Goal: Answer question/provide support: Share knowledge or assist other users

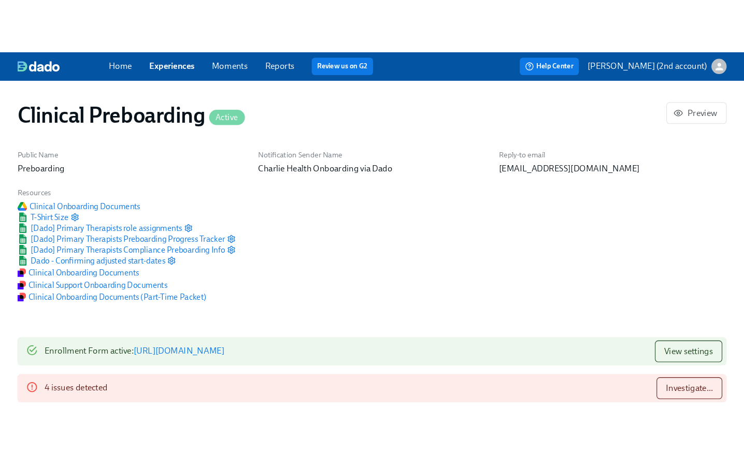
scroll to position [1111, 0]
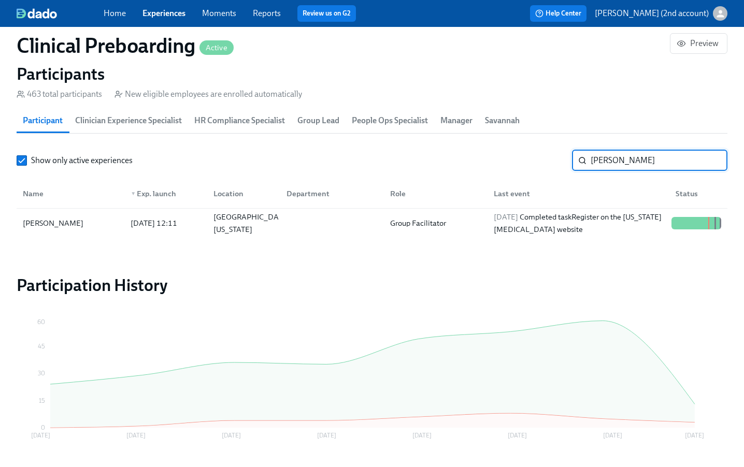
click at [627, 160] on input "Carolyn Felton" at bounding box center [659, 160] width 137 height 21
paste input "Elizabeth Marshall"
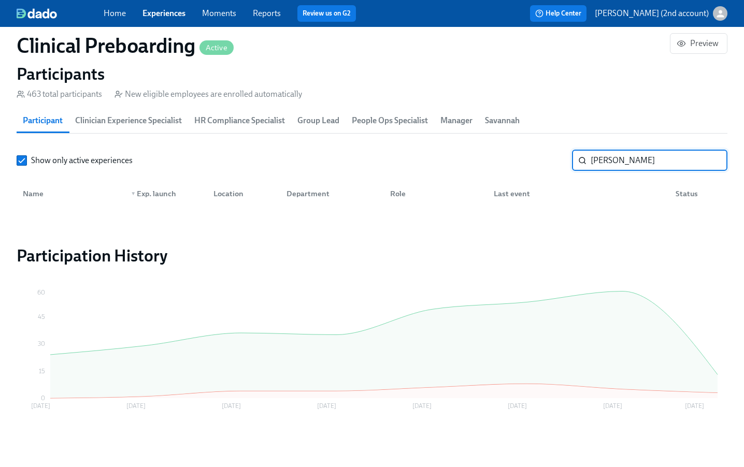
click at [637, 158] on input "Elizabeth Marshall" at bounding box center [659, 160] width 137 height 21
click at [619, 159] on input "Elizabeth Marshall" at bounding box center [659, 160] width 137 height 21
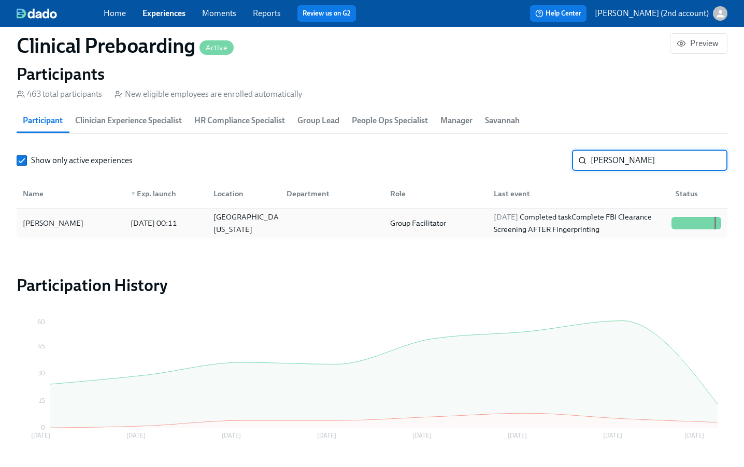
click at [374, 230] on div at bounding box center [330, 223] width 104 height 21
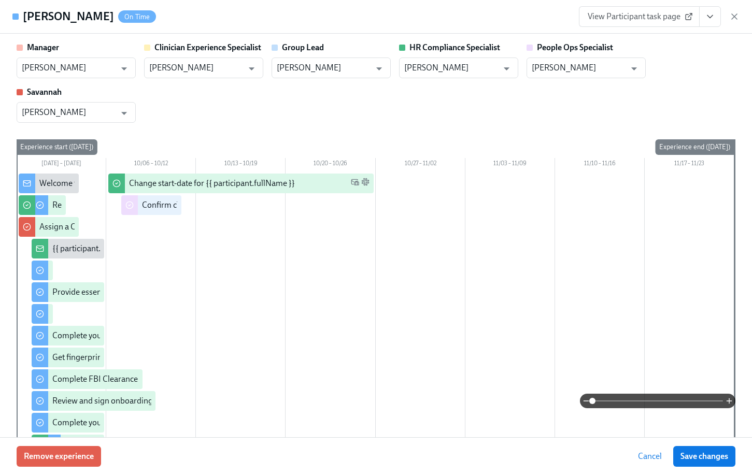
click at [709, 16] on icon "View task page" at bounding box center [709, 17] width 5 height 3
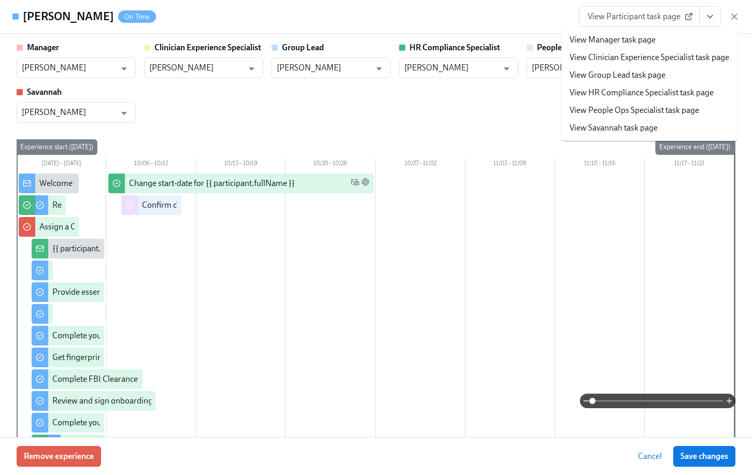
click at [651, 107] on link "View People Ops Specialist task page" at bounding box center [634, 110] width 130 height 11
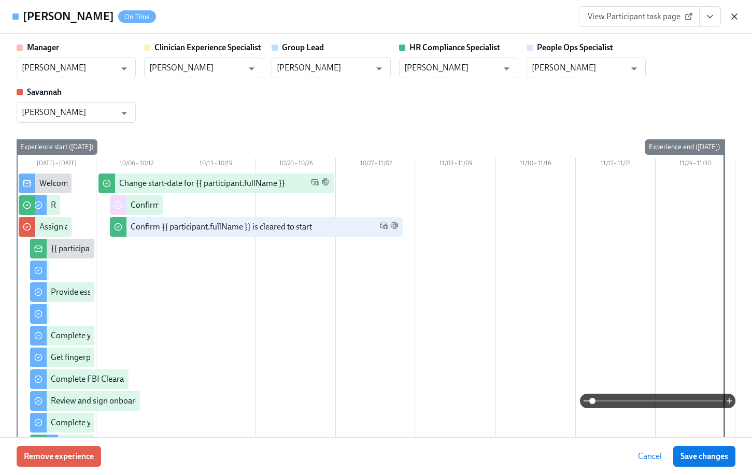
click at [709, 18] on icon "button" at bounding box center [734, 16] width 10 height 10
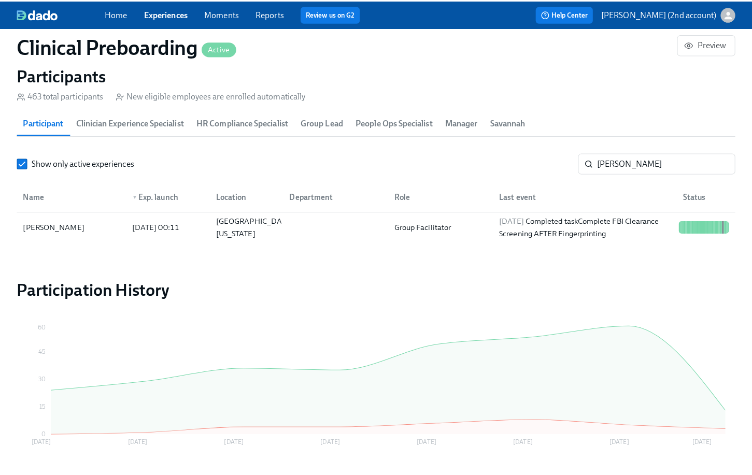
scroll to position [0, 13843]
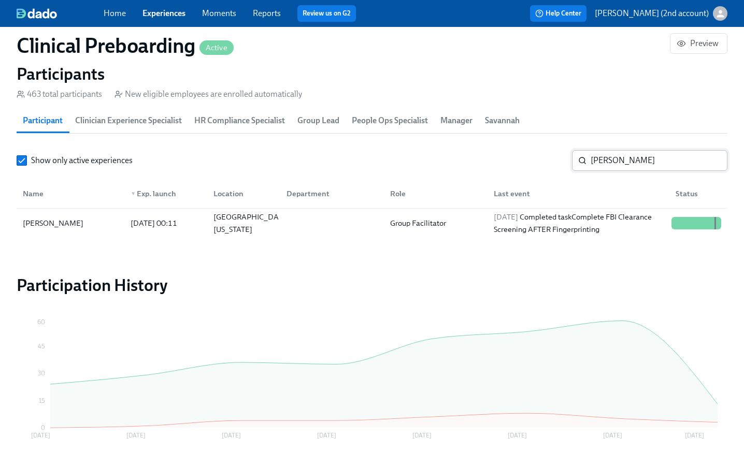
click at [632, 161] on input "Marshall" at bounding box center [659, 160] width 137 height 21
paste input "Samuel Wenz"
type input "Samuel Wenzl"
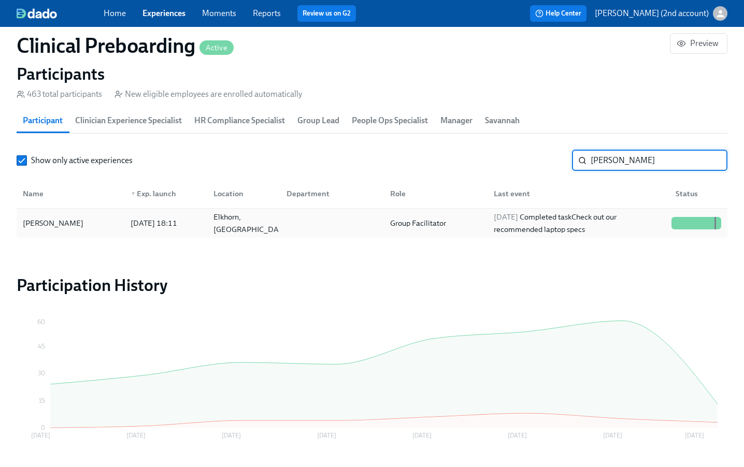
click at [613, 222] on div "2025/09/29 Completed task Check out our recommended laptop specs" at bounding box center [579, 223] width 178 height 25
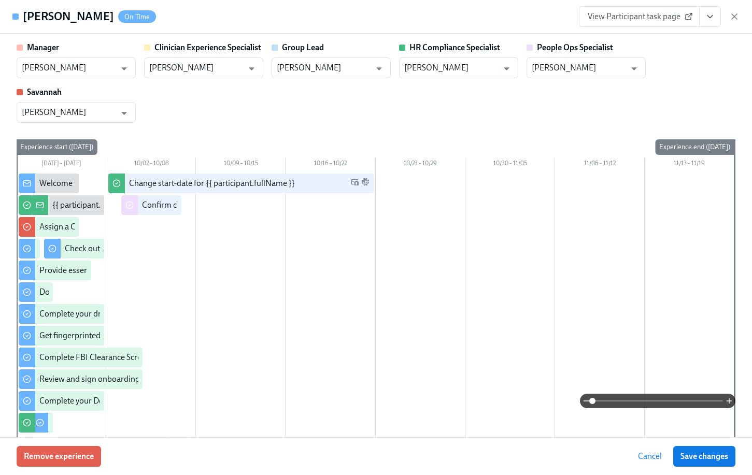
click at [709, 18] on button "View task page" at bounding box center [710, 16] width 22 height 21
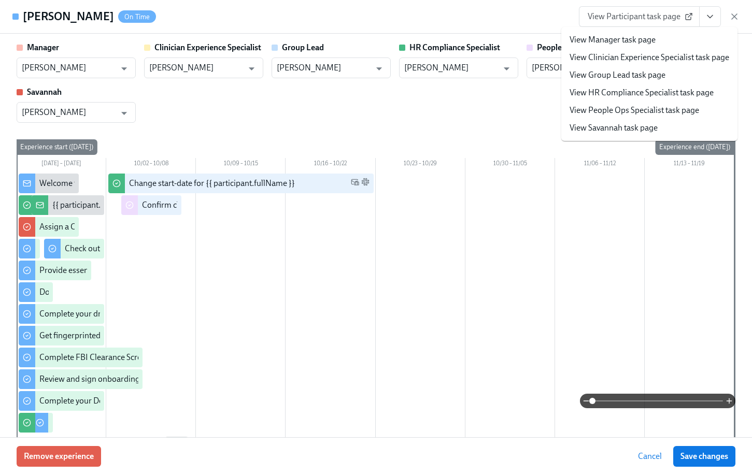
click at [680, 109] on link "View People Ops Specialist task page" at bounding box center [634, 110] width 130 height 11
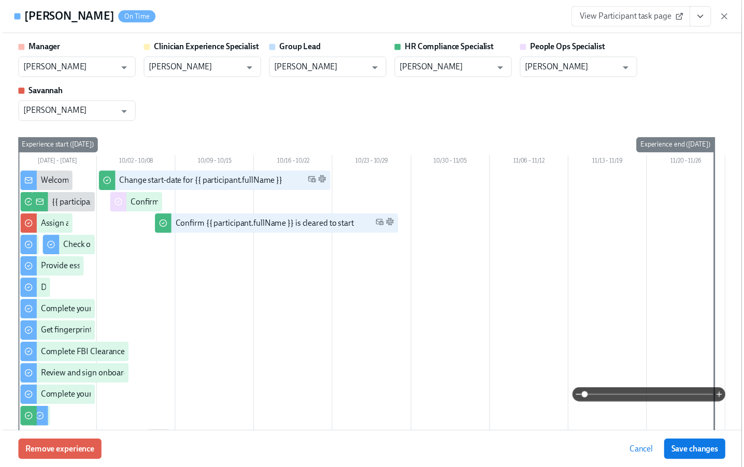
scroll to position [0, 13851]
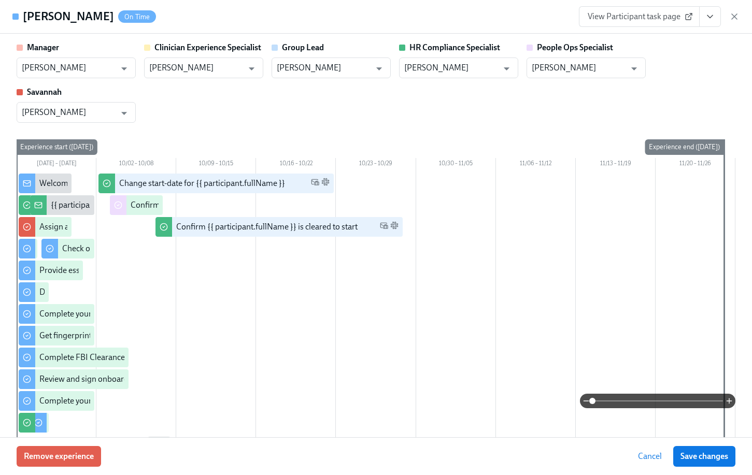
click at [709, 16] on icon "button" at bounding box center [734, 16] width 10 height 10
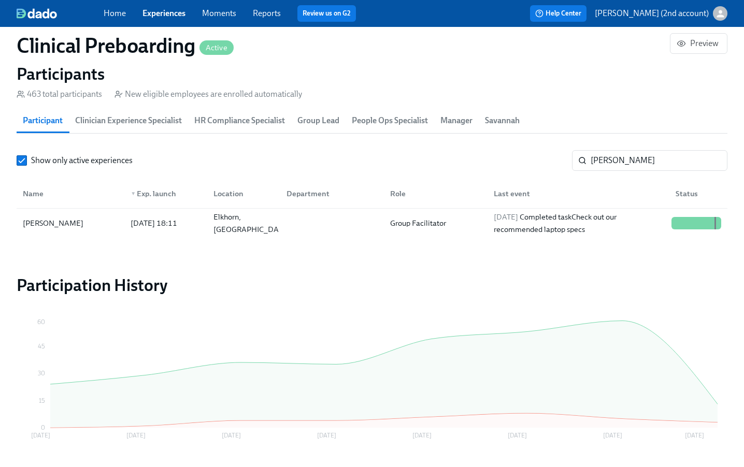
scroll to position [0, 13843]
click at [168, 16] on link "Experiences" at bounding box center [163, 13] width 43 height 10
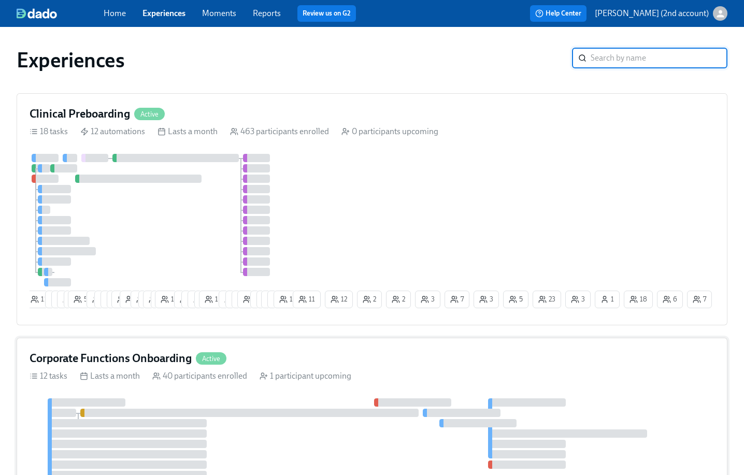
click at [216, 345] on span "Active" at bounding box center [211, 359] width 31 height 8
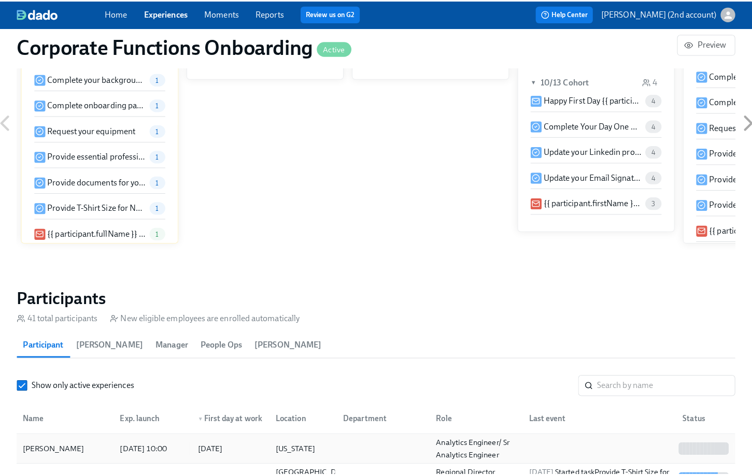
scroll to position [889, 0]
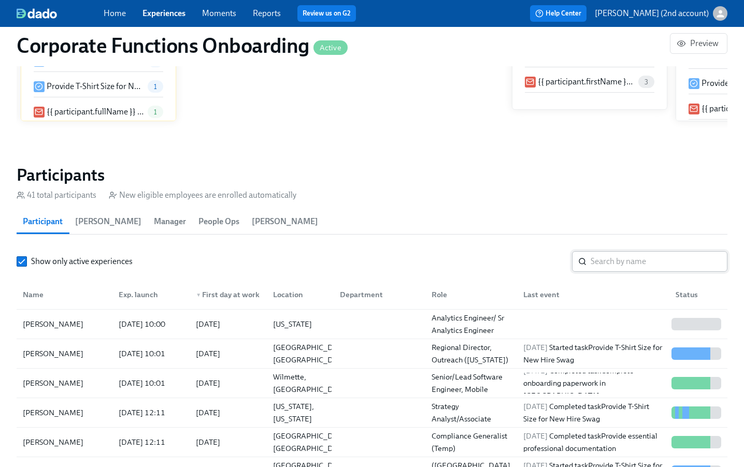
click at [614, 265] on input "search" at bounding box center [659, 261] width 137 height 21
paste input "Tiffany Nevins"
type input "Tiffany Nevins"
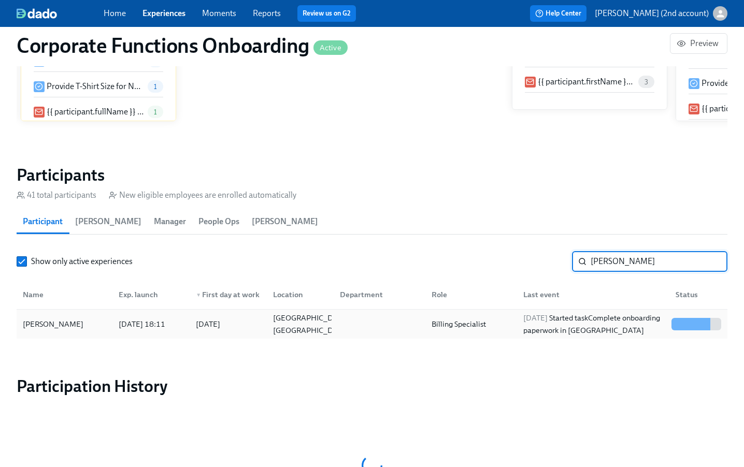
click at [591, 332] on div "2025/09/26 Started task Complete onboarding paperwork in UKG" at bounding box center [593, 324] width 148 height 25
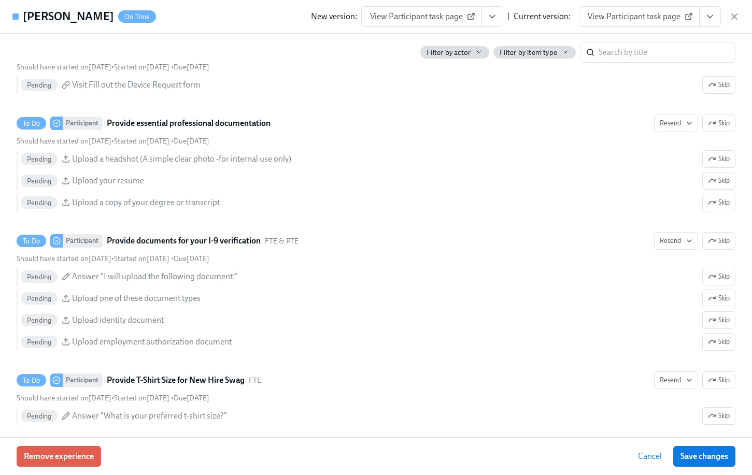
scroll to position [475, 0]
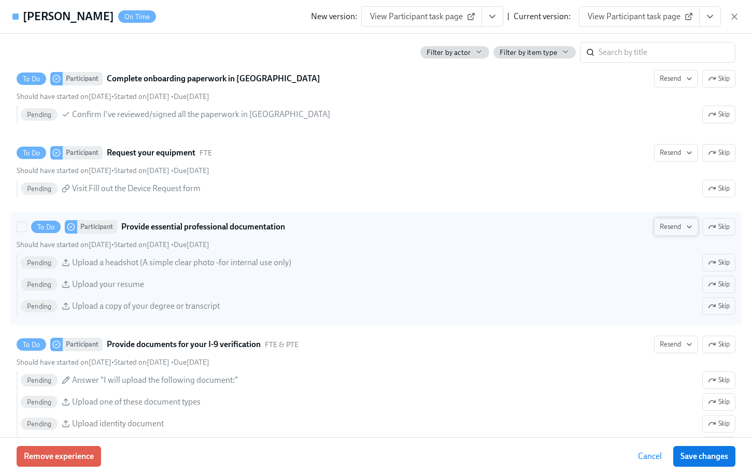
click at [666, 227] on span "Resend" at bounding box center [675, 227] width 33 height 10
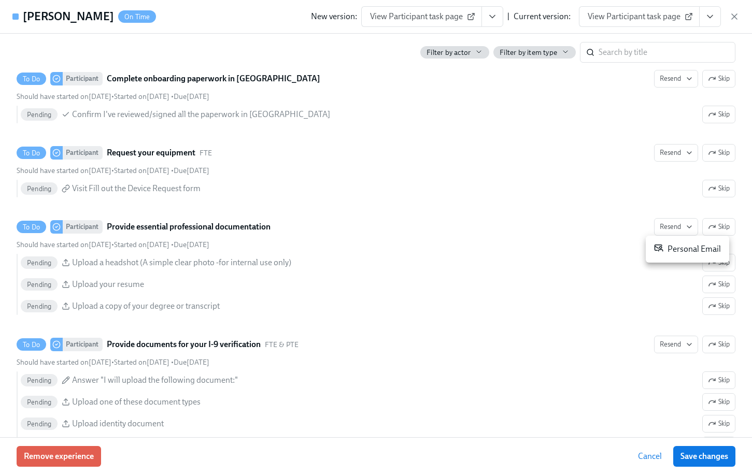
click at [678, 250] on div "Personal Email" at bounding box center [687, 249] width 67 height 12
click at [667, 345] on div at bounding box center [376, 237] width 752 height 475
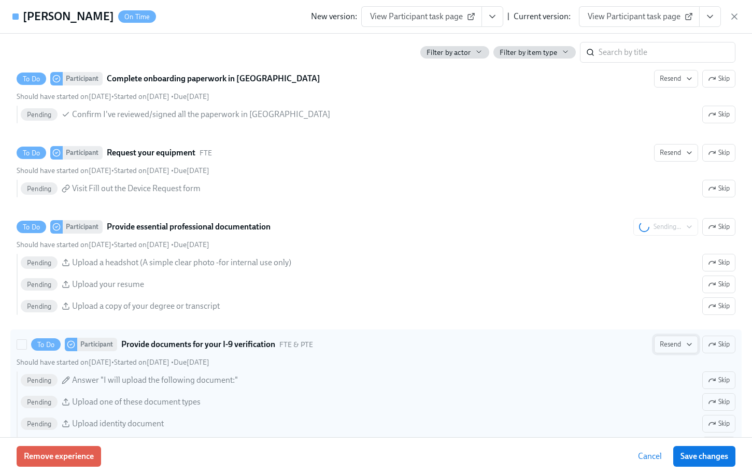
click at [667, 345] on span "Resend" at bounding box center [675, 344] width 33 height 10
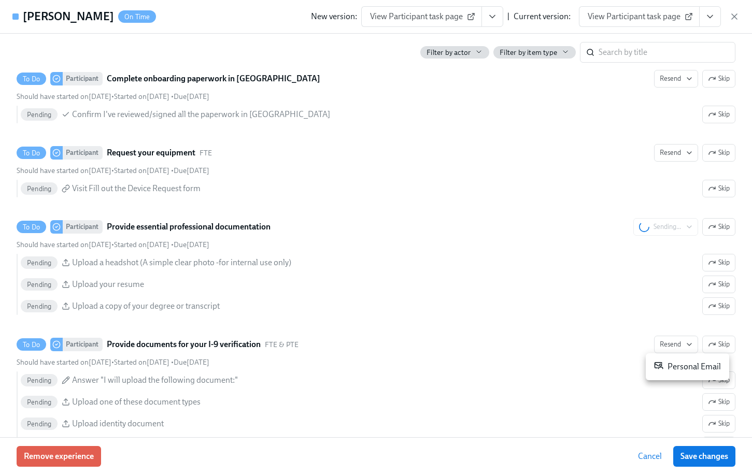
click at [667, 345] on div "Personal Email" at bounding box center [687, 367] width 67 height 12
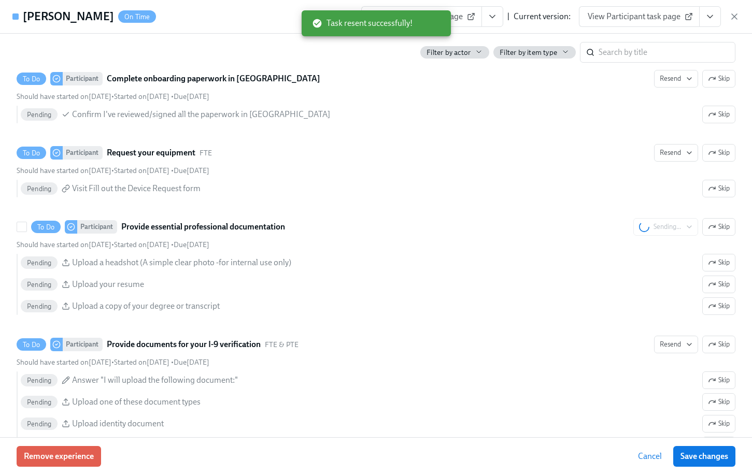
scroll to position [0, 5338]
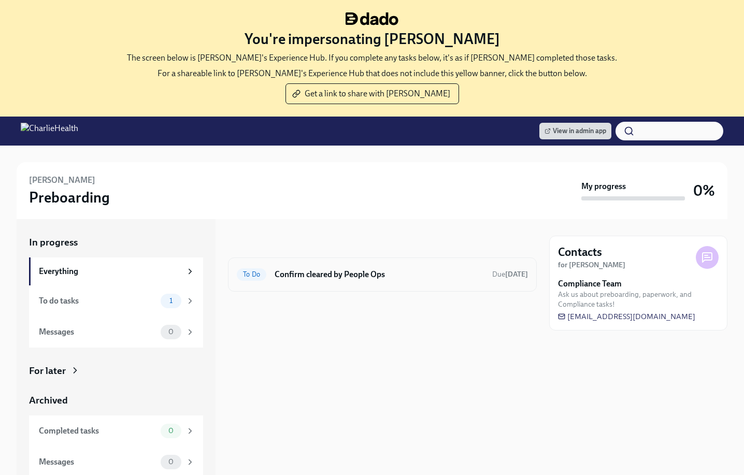
click at [369, 281] on div "To Do Confirm cleared by People Ops Due [DATE]" at bounding box center [382, 274] width 291 height 17
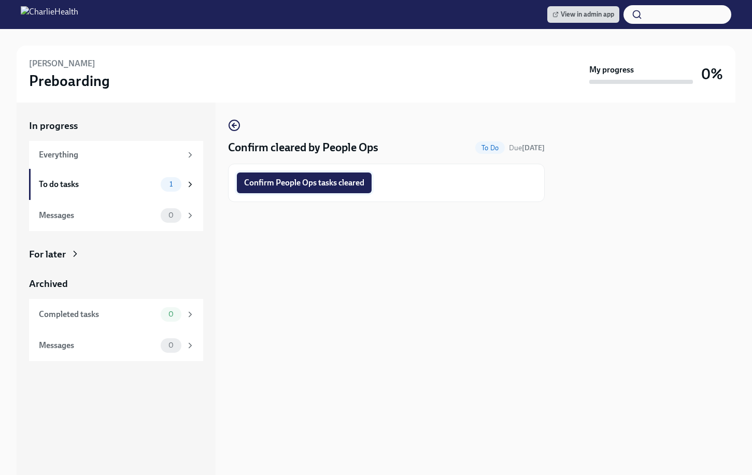
click at [326, 191] on button "Confirm People Ops tasks cleared" at bounding box center [304, 183] width 135 height 21
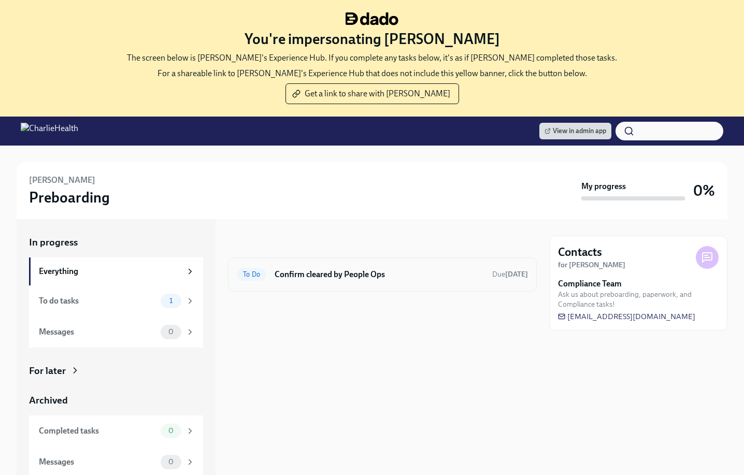
click at [375, 270] on h6 "Confirm cleared by People Ops" at bounding box center [379, 274] width 209 height 11
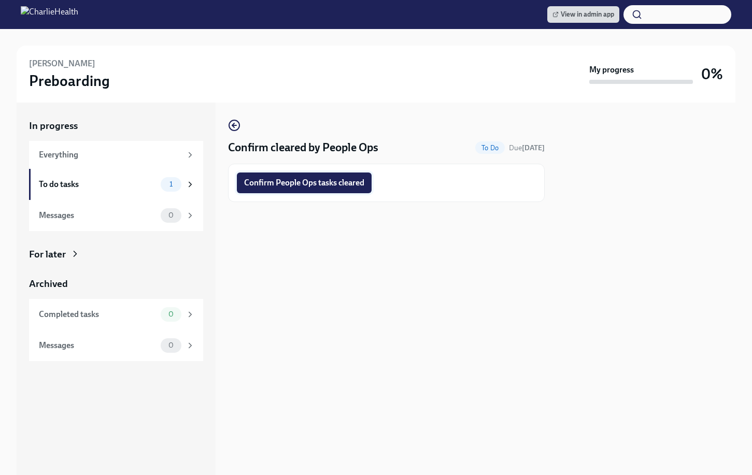
click at [317, 187] on span "Confirm People Ops tasks cleared" at bounding box center [304, 183] width 120 height 10
